Goal: Find specific page/section

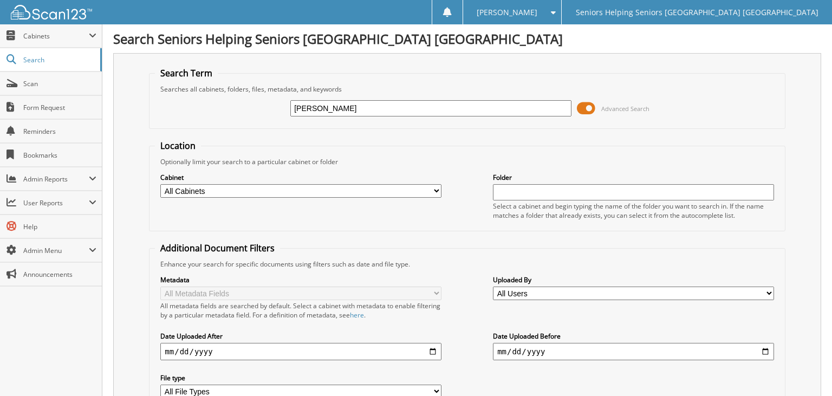
type input "[PERSON_NAME]"
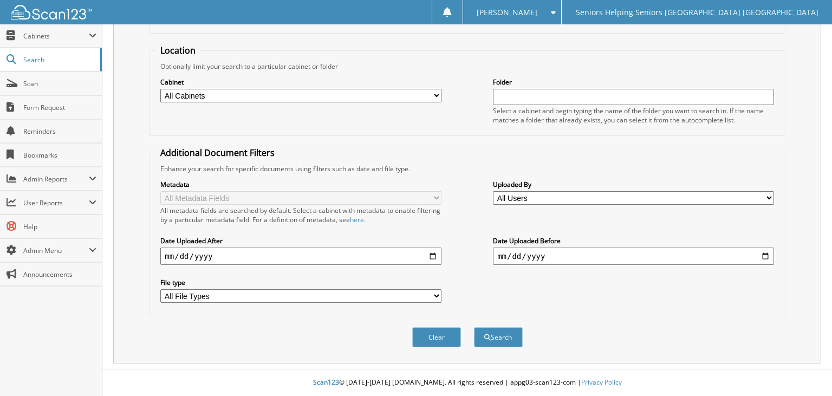
scroll to position [100, 0]
type input "fox"
click at [507, 338] on button "Search" at bounding box center [498, 337] width 49 height 20
